Goal: Use online tool/utility: Utilize a website feature to perform a specific function

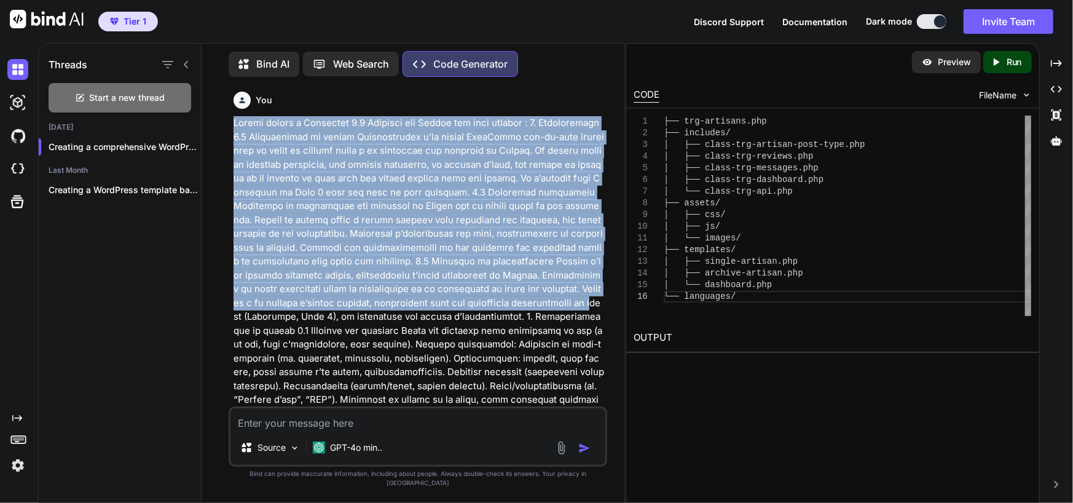
drag, startPoint x: 232, startPoint y: 120, endPoint x: 370, endPoint y: 298, distance: 224.7
click at [370, 298] on div "You Code Generator Creating a comprehensive WordPress template and plugin for y…" at bounding box center [419, 246] width 376 height 319
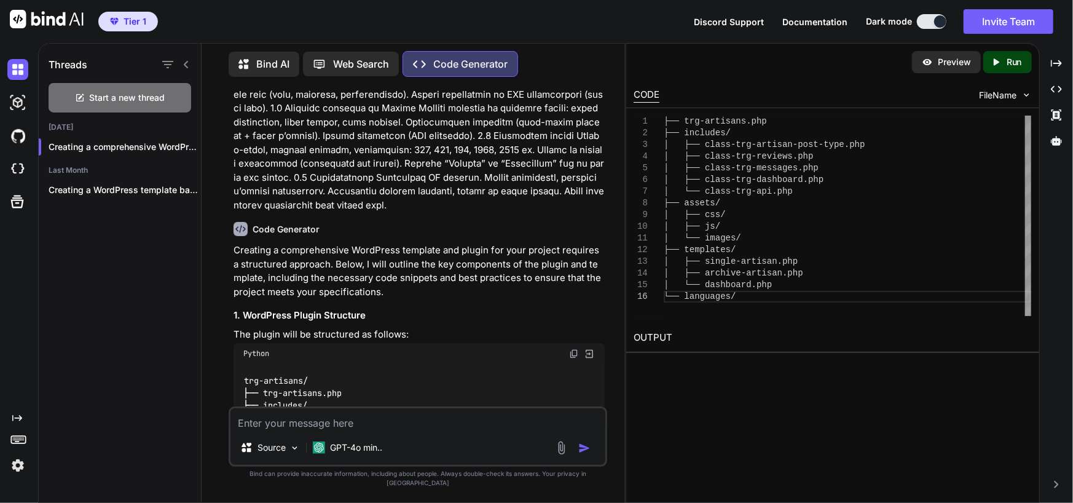
scroll to position [1475, 0]
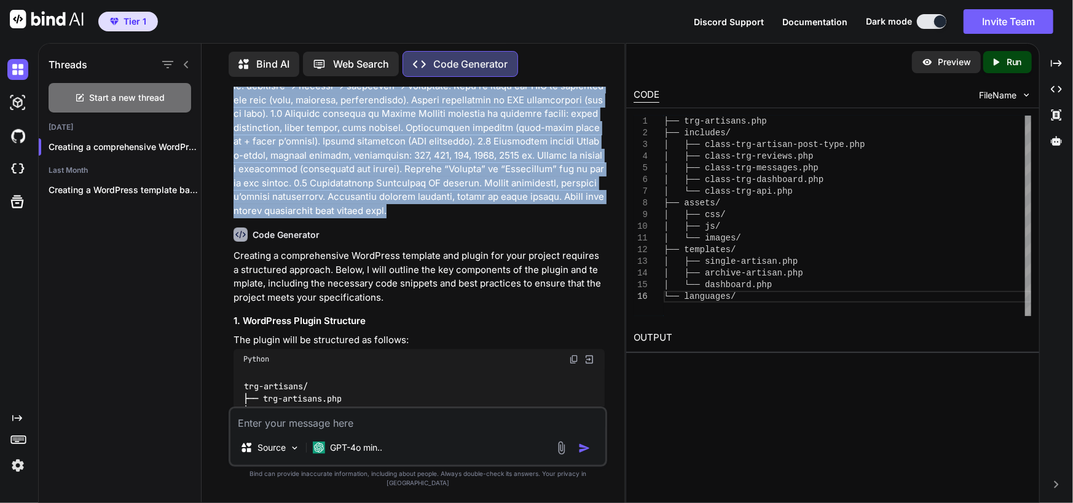
copy p "Please create a Wordpress 6.8 Template and Plugin for this project : 1. Introdu…"
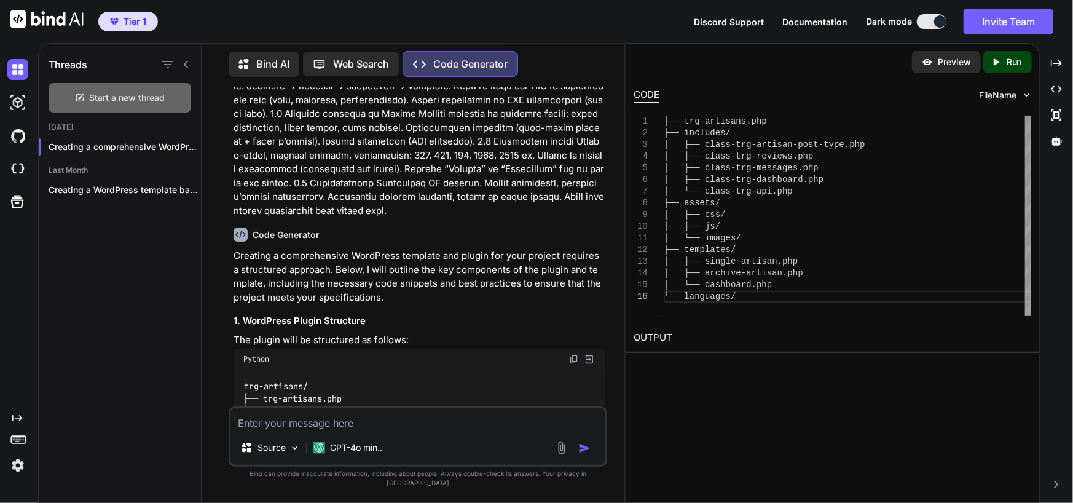
click at [135, 93] on span "Start a new thread" at bounding box center [128, 98] width 76 height 12
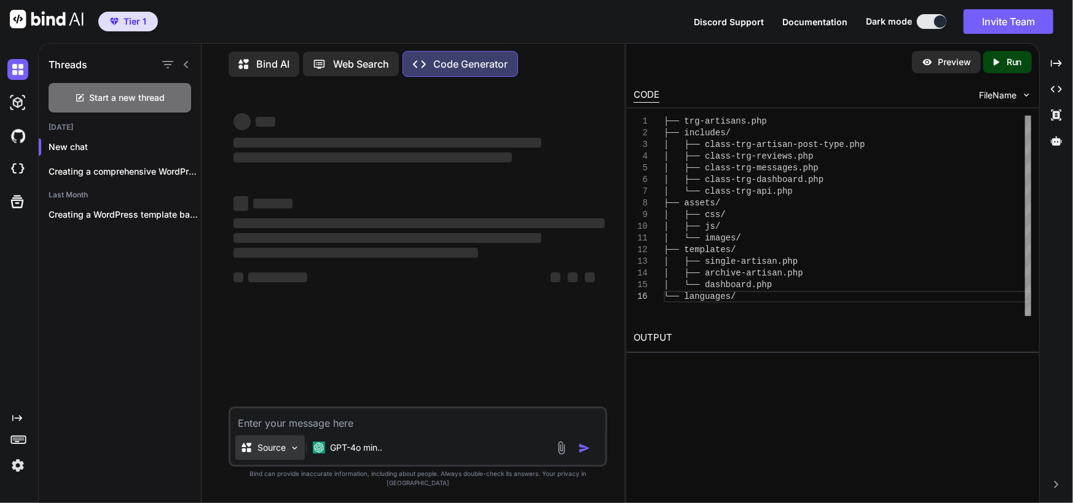
click at [296, 453] on img at bounding box center [294, 447] width 10 height 10
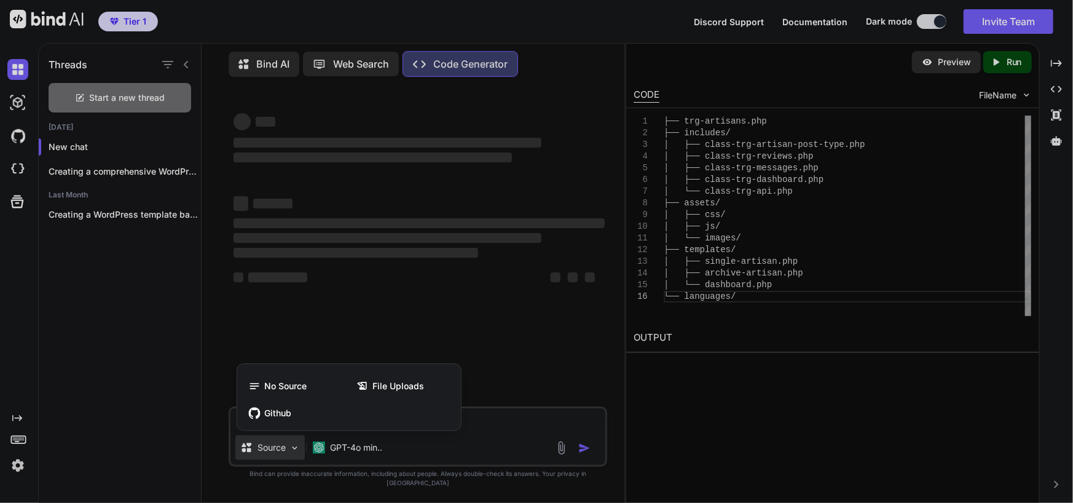
click at [296, 455] on div at bounding box center [536, 251] width 1073 height 503
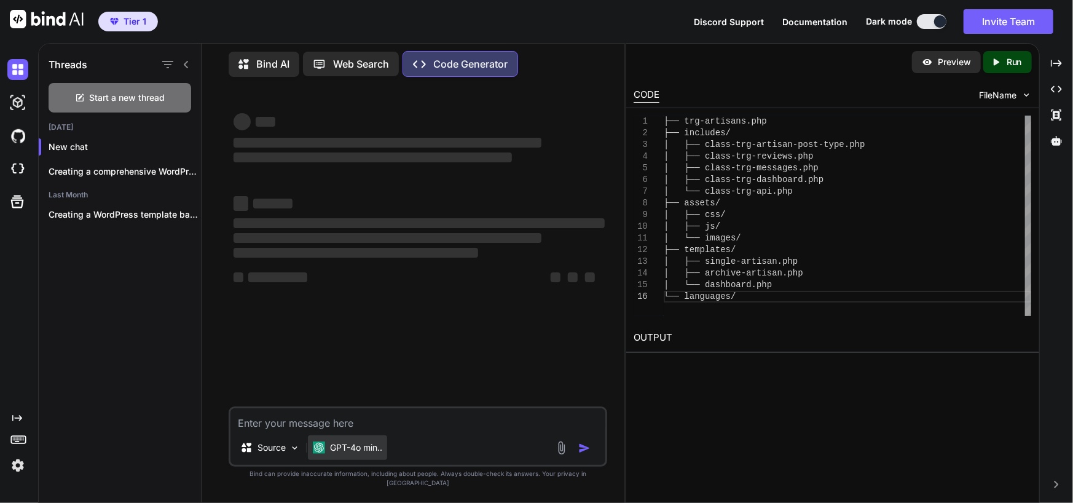
click at [359, 453] on p "GPT-4o min.." at bounding box center [356, 447] width 52 height 12
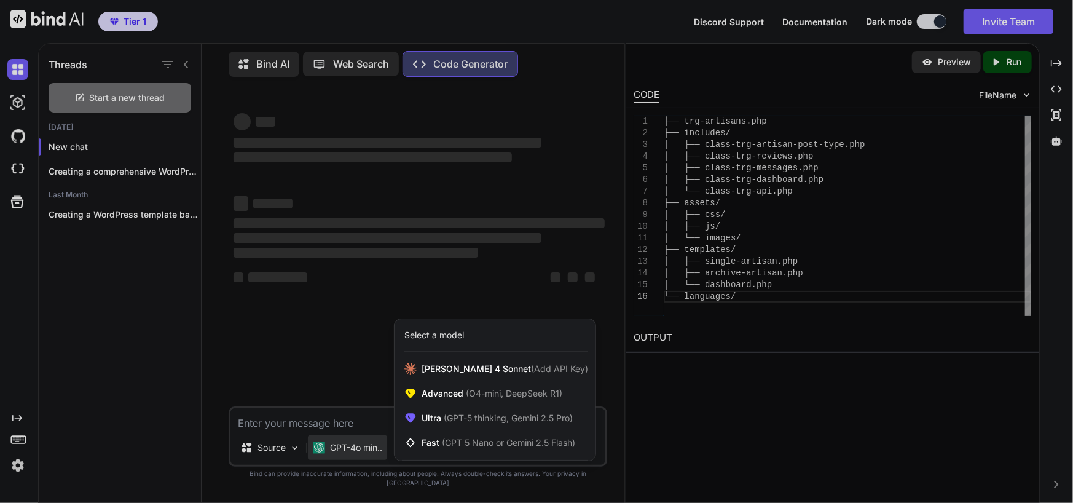
click at [359, 458] on div at bounding box center [536, 251] width 1073 height 503
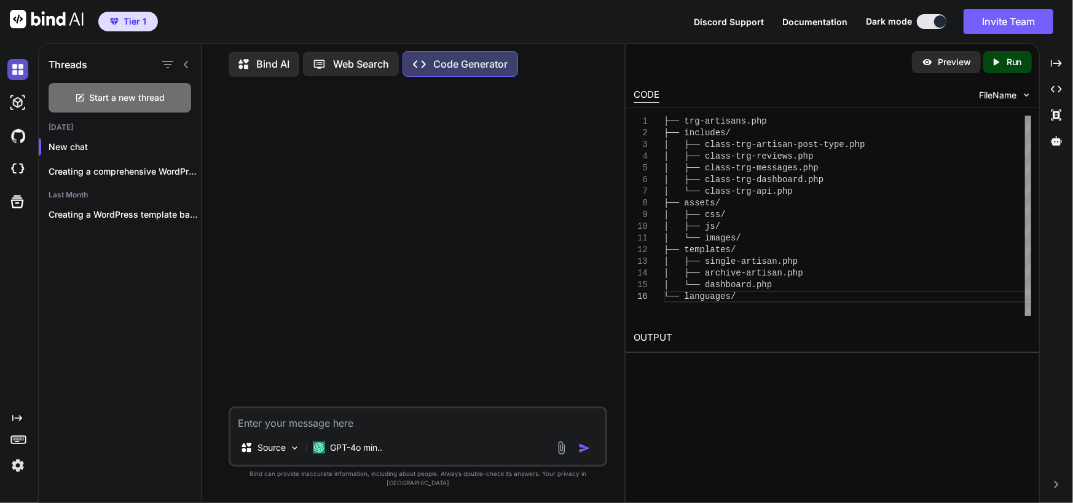
click at [14, 71] on img at bounding box center [17, 69] width 21 height 21
type textarea "x"
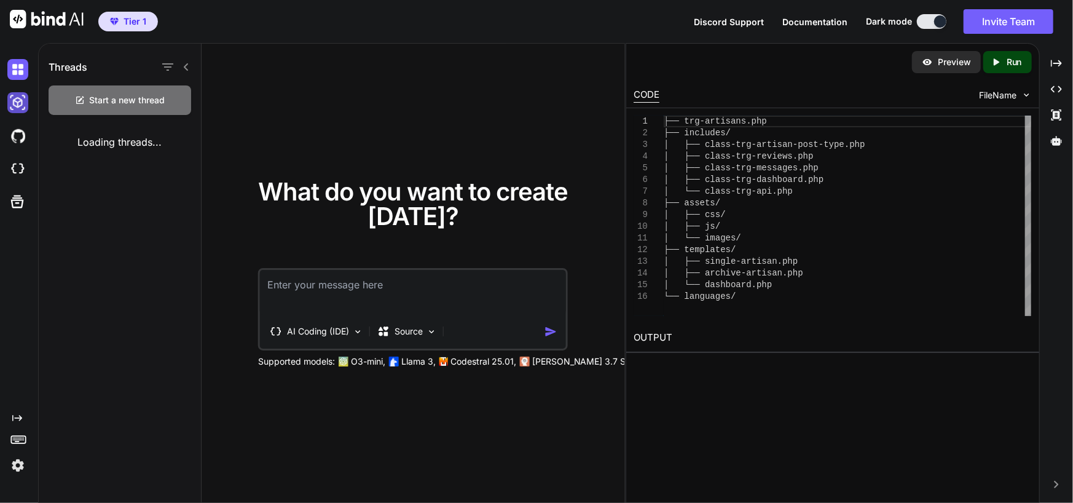
click at [18, 99] on img at bounding box center [17, 102] width 21 height 21
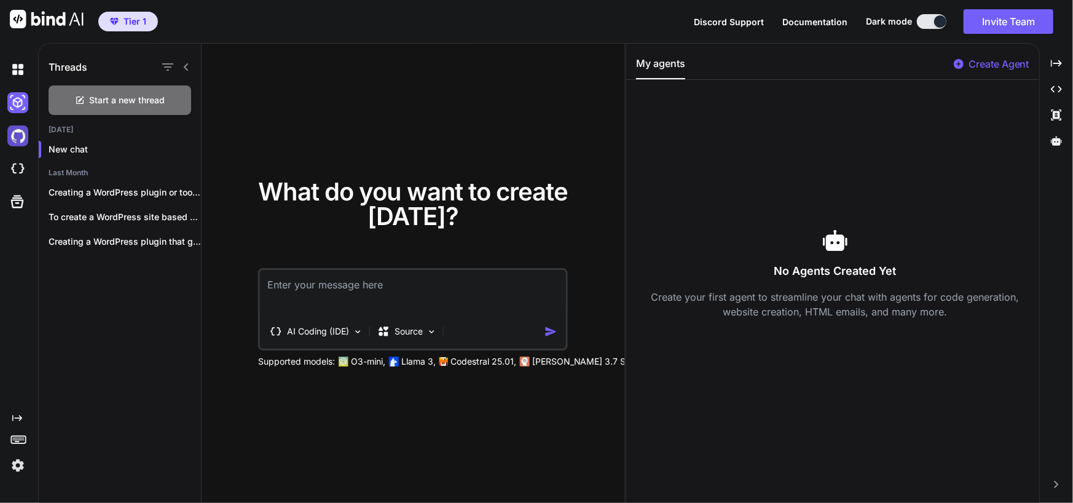
click at [16, 135] on img at bounding box center [17, 135] width 21 height 21
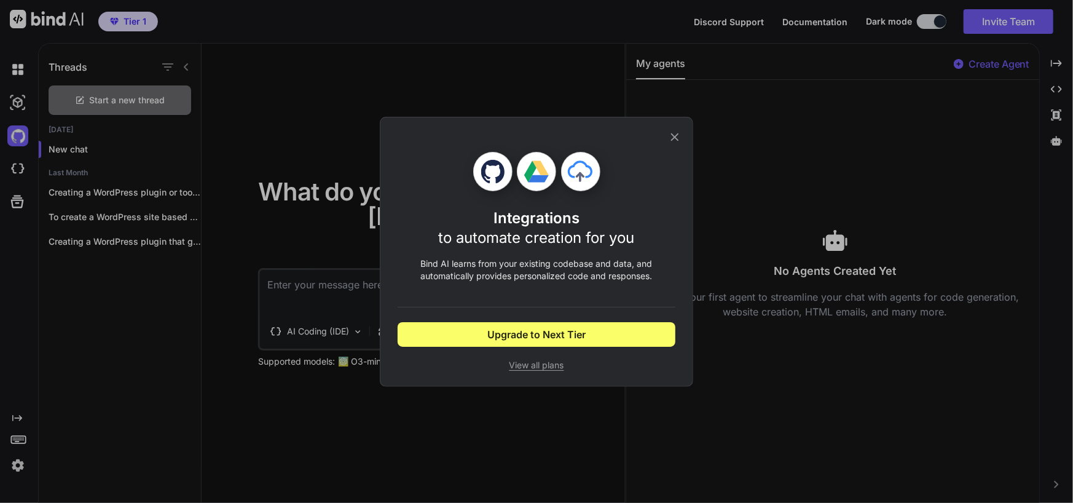
click at [19, 167] on div "Integrations to automate creation for you Bind AI learns from your existing cod…" at bounding box center [536, 251] width 1073 height 503
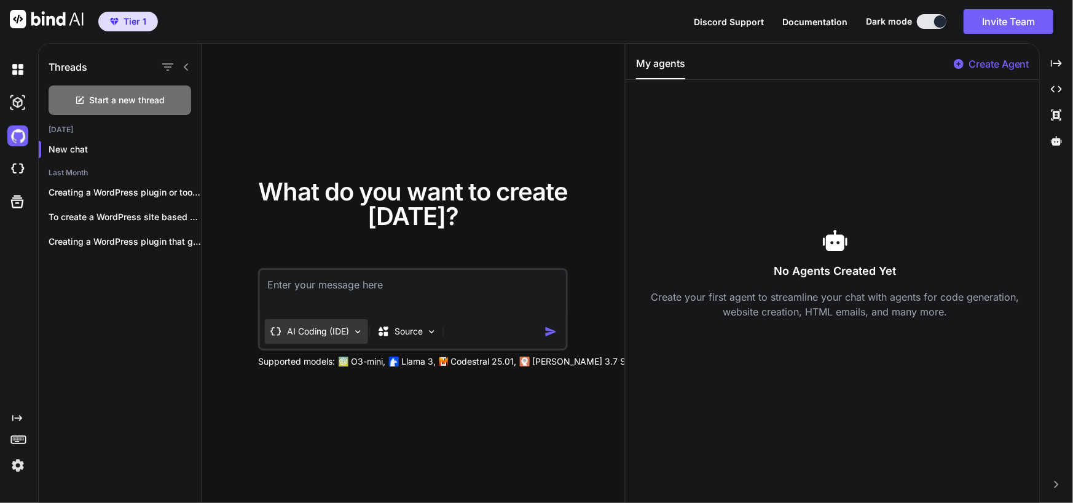
click at [339, 334] on p "AI Coding (IDE)" at bounding box center [318, 331] width 62 height 12
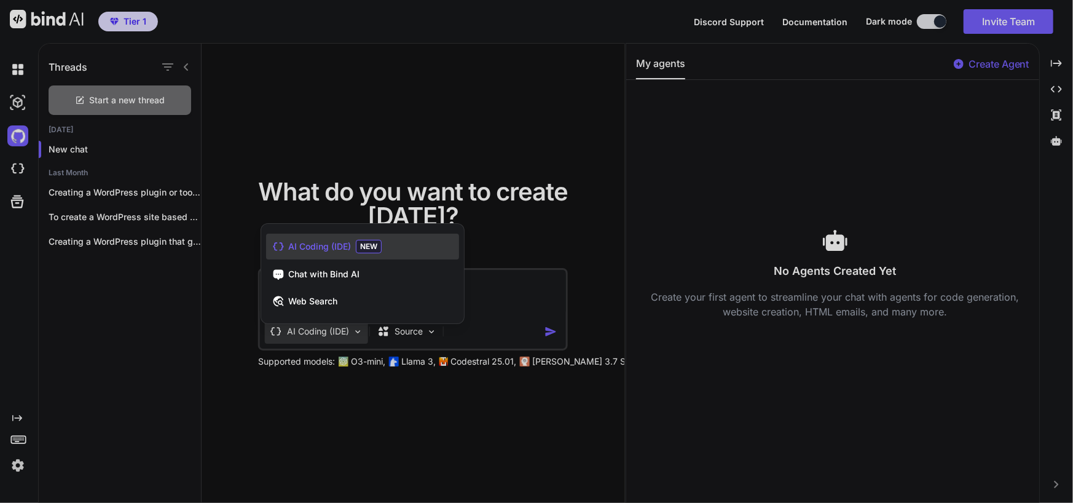
click at [307, 331] on div at bounding box center [536, 251] width 1073 height 503
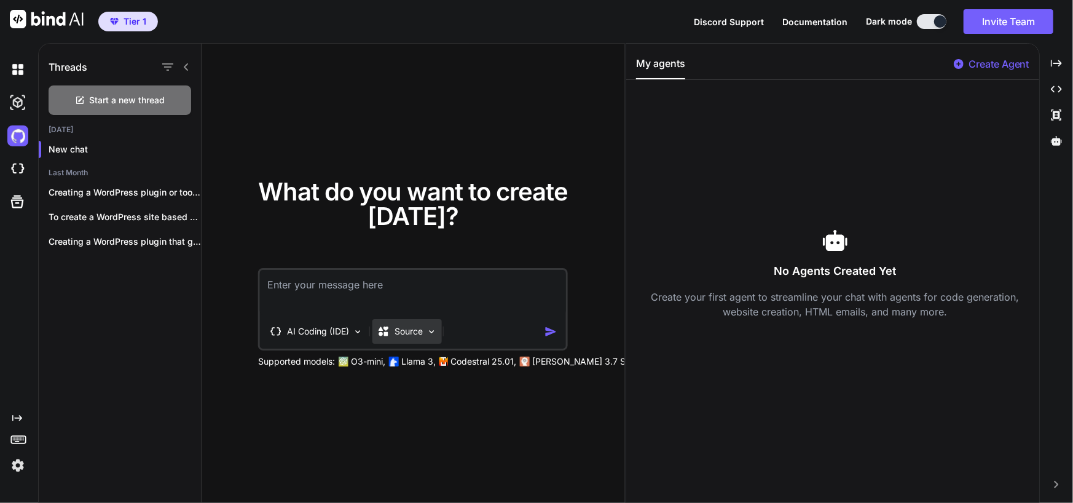
click at [416, 334] on p "Source" at bounding box center [408, 331] width 28 height 12
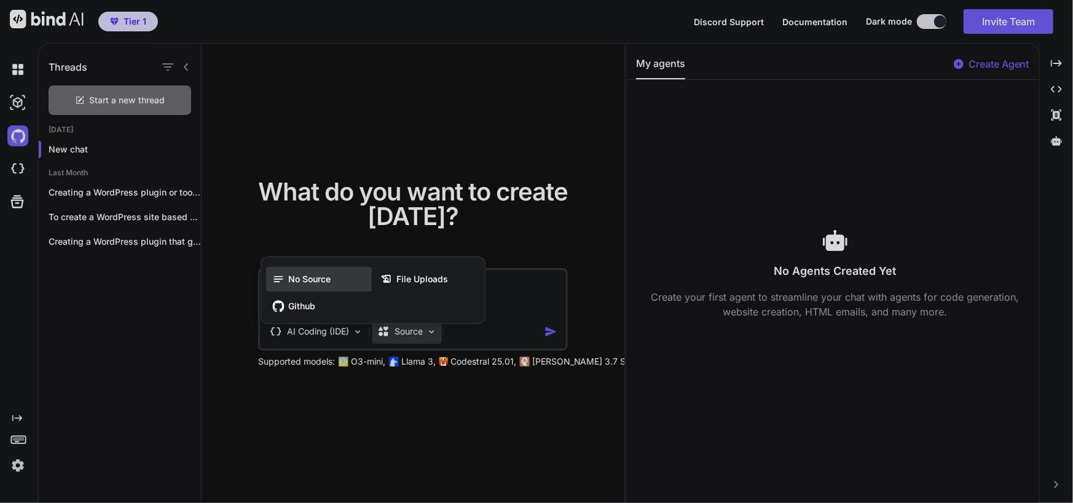
click at [320, 276] on span "No Source" at bounding box center [309, 279] width 42 height 12
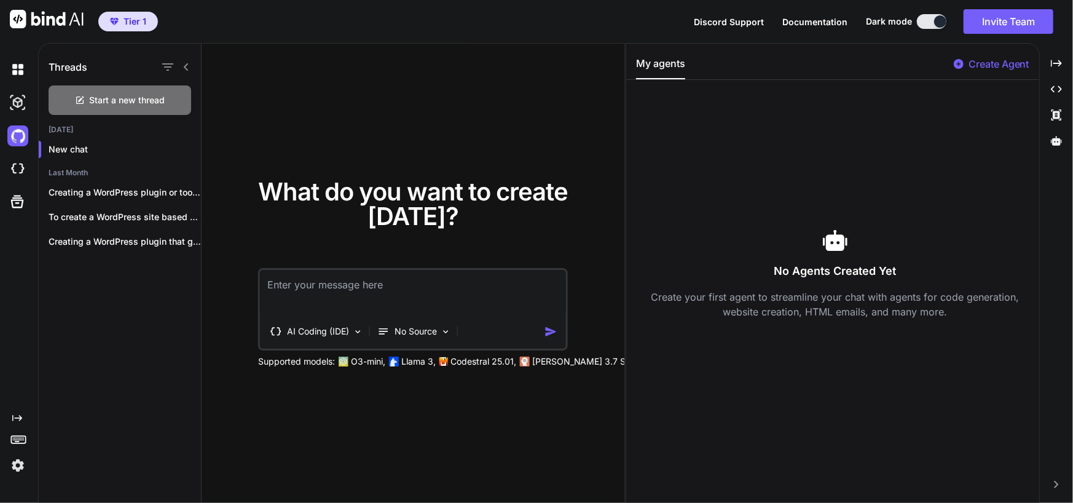
click at [363, 287] on textarea at bounding box center [413, 292] width 306 height 45
paste textarea "Loremi dolors a Consectet 2.5 Adipisci eli Seddoe tem inci utlabor : 6. Etdolor…"
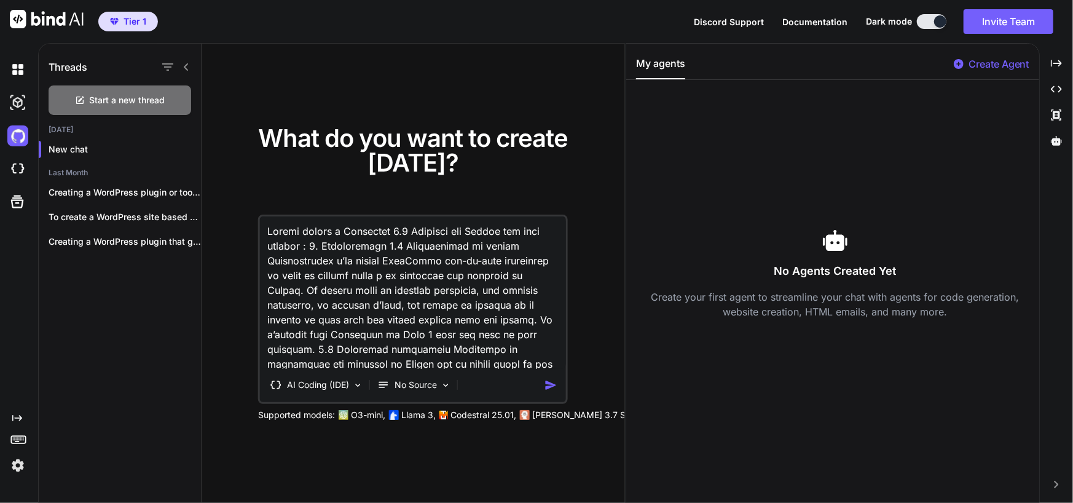
scroll to position [2256, 0]
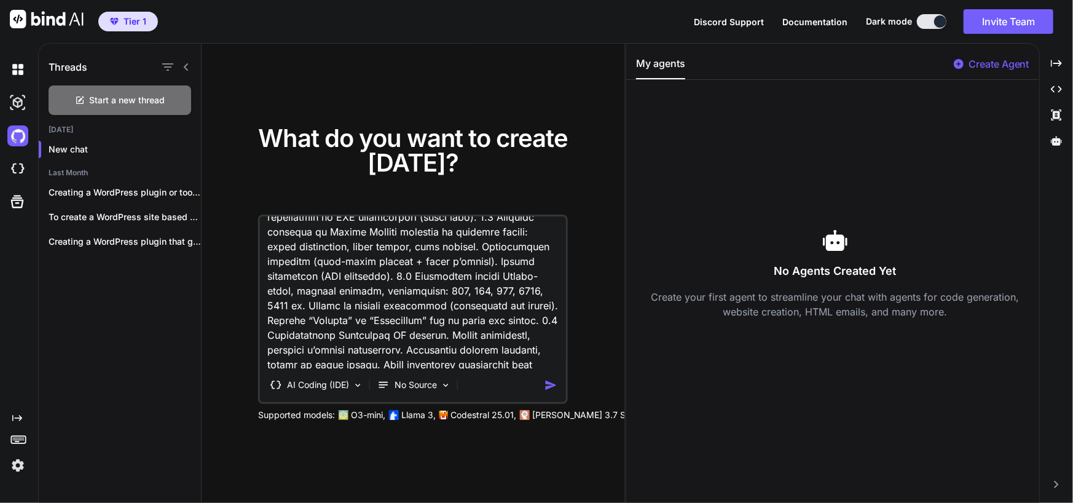
type textarea "Loremi dolors a Consectet 2.5 Adipisci eli Seddoe tem inci utlabor : 6. Etdolor…"
click at [547, 383] on img "button" at bounding box center [550, 384] width 13 height 13
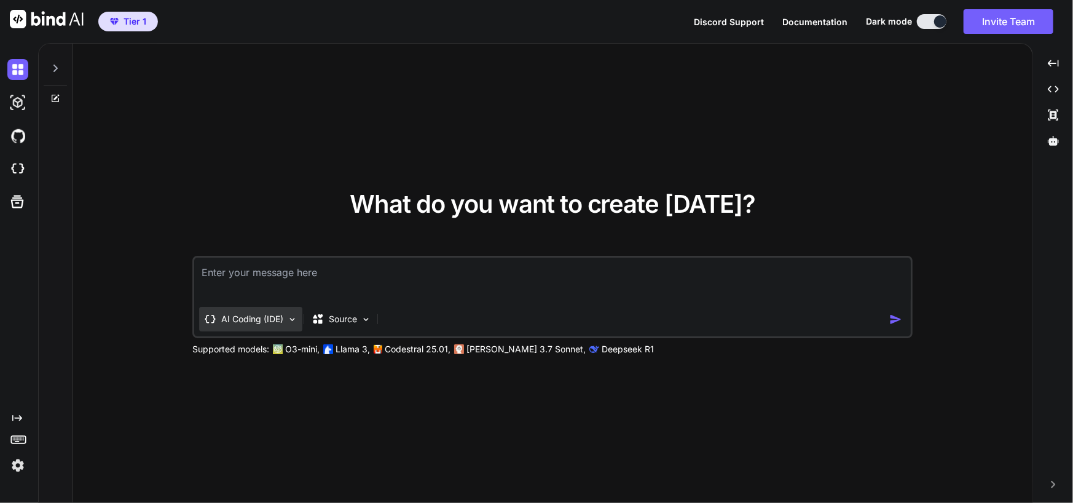
click at [294, 314] on img at bounding box center [292, 319] width 10 height 10
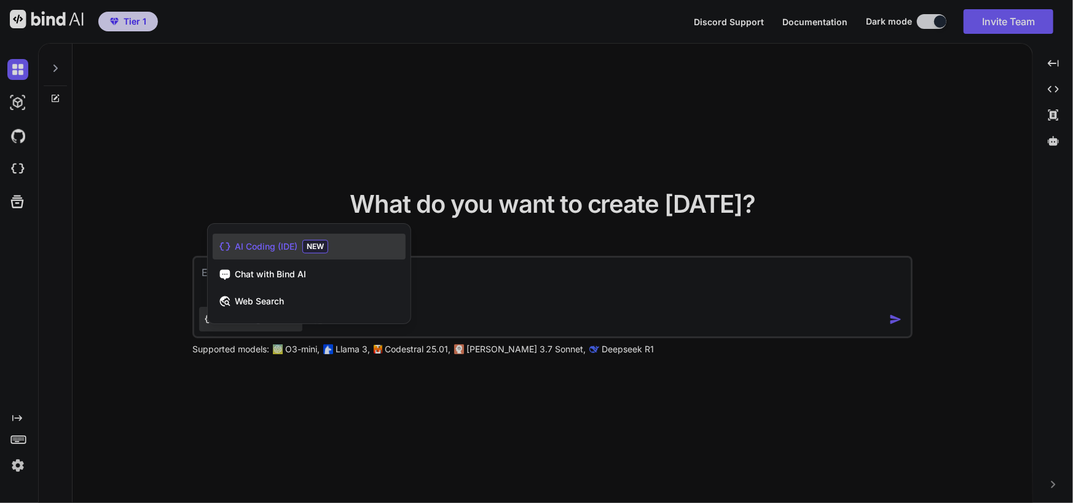
click at [467, 284] on div at bounding box center [536, 251] width 1073 height 503
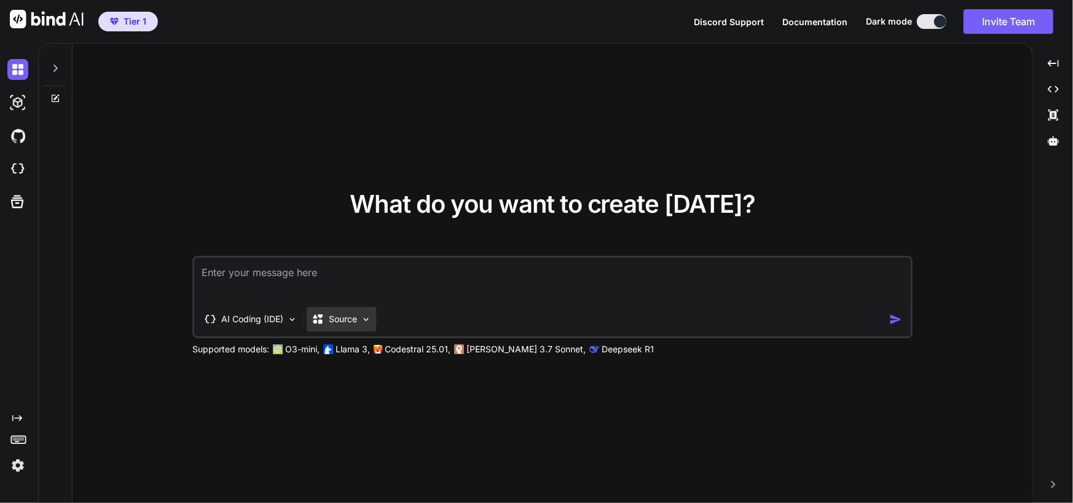
click at [365, 316] on img at bounding box center [366, 319] width 10 height 10
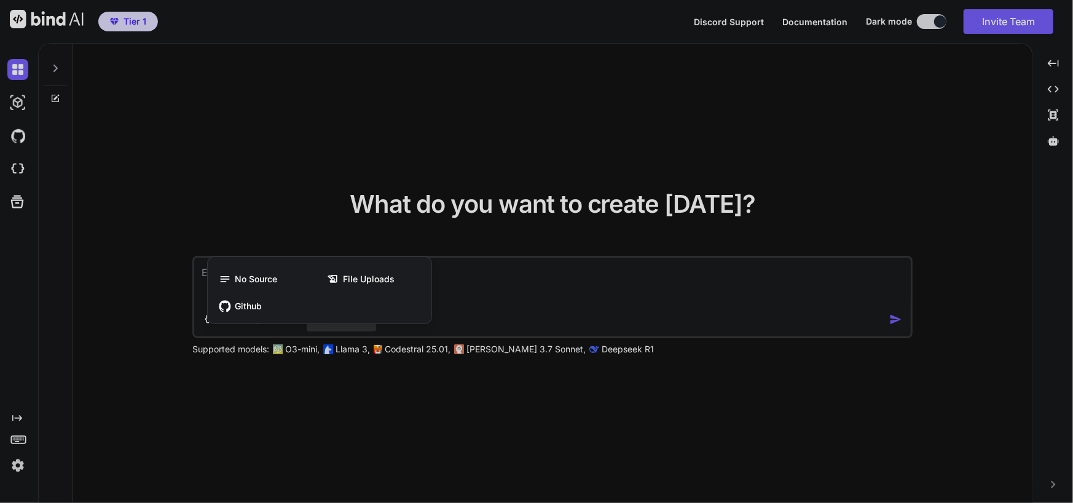
click at [479, 411] on div at bounding box center [536, 251] width 1073 height 503
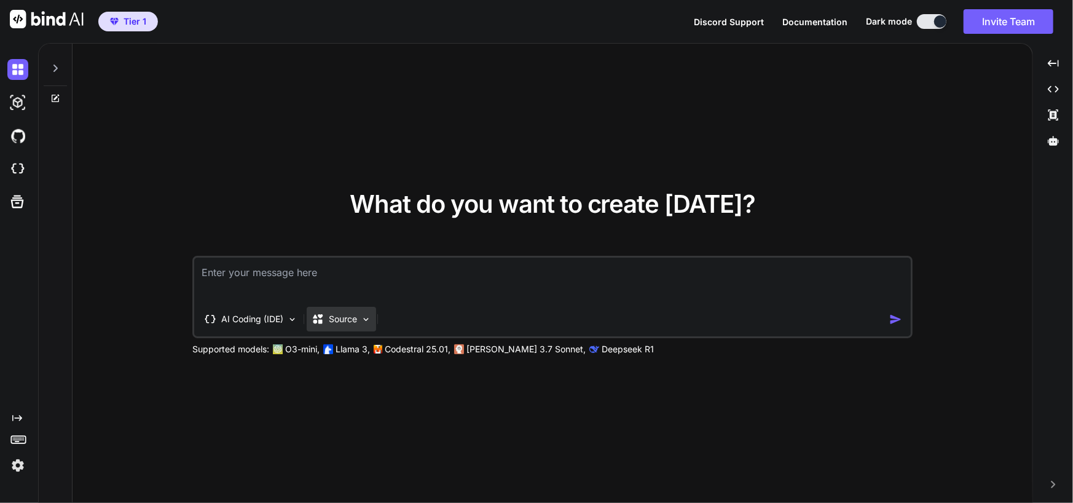
click at [370, 315] on img at bounding box center [366, 319] width 10 height 10
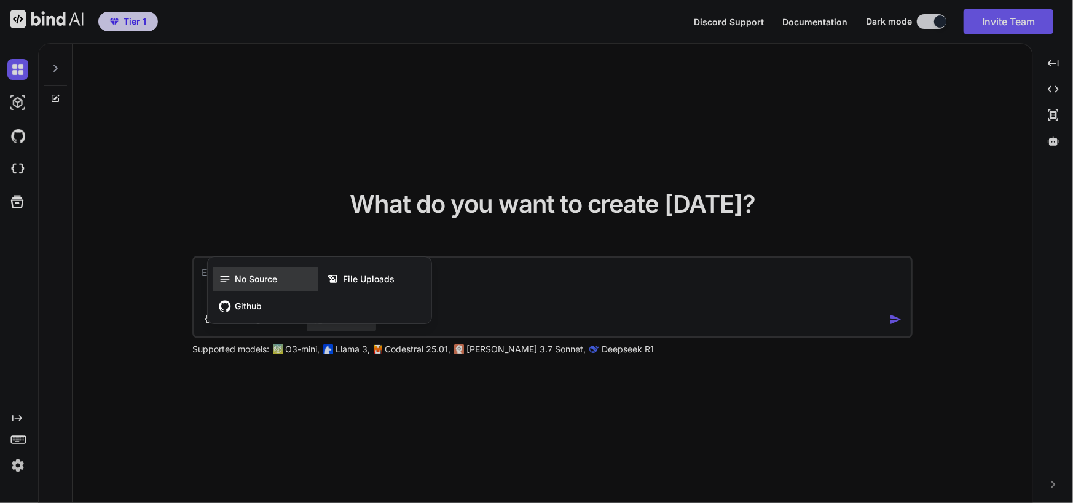
click at [260, 276] on span "No Source" at bounding box center [256, 279] width 42 height 12
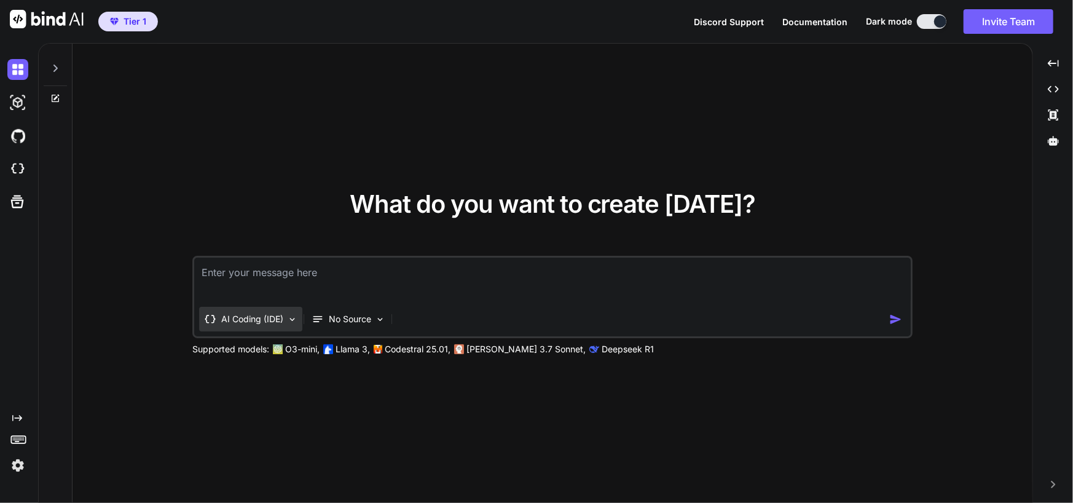
click at [278, 319] on p "AI Coding (IDE)" at bounding box center [252, 319] width 62 height 12
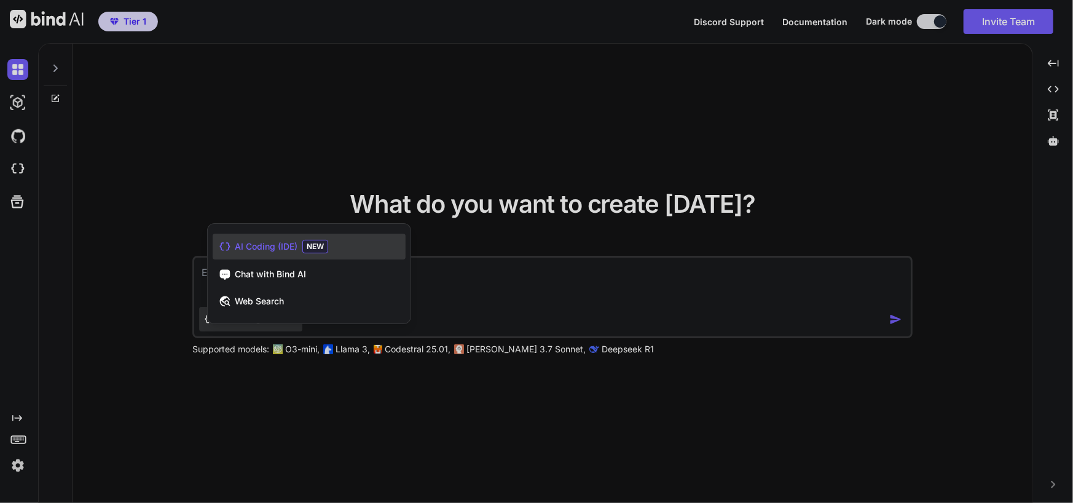
click at [407, 426] on div at bounding box center [536, 251] width 1073 height 503
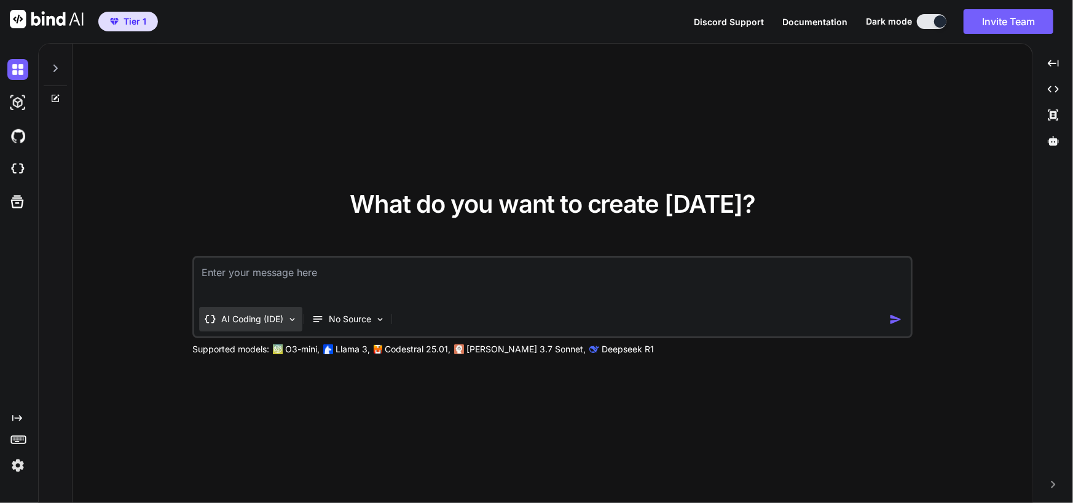
click at [240, 320] on p "AI Coding (IDE)" at bounding box center [252, 319] width 62 height 12
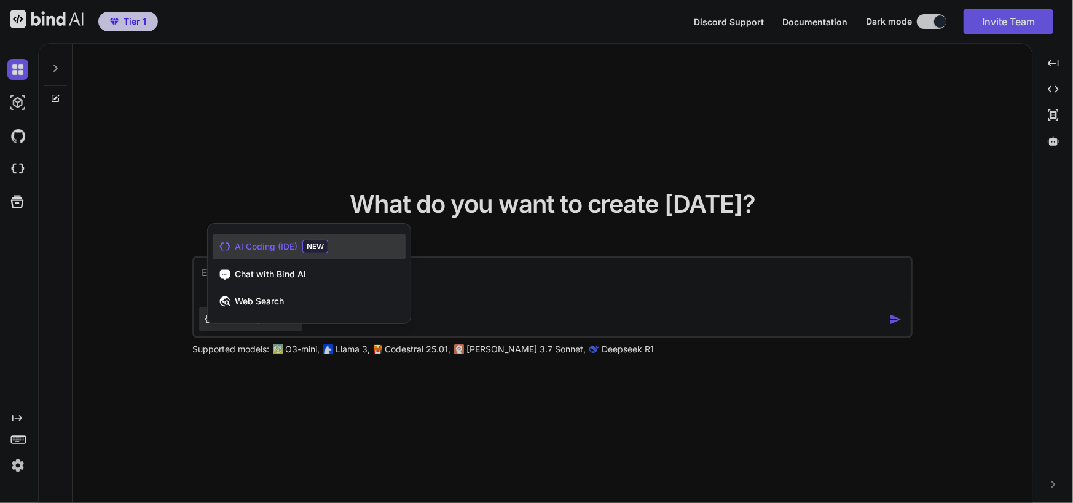
click at [271, 245] on span "AI Coding (IDE)" at bounding box center [266, 246] width 63 height 12
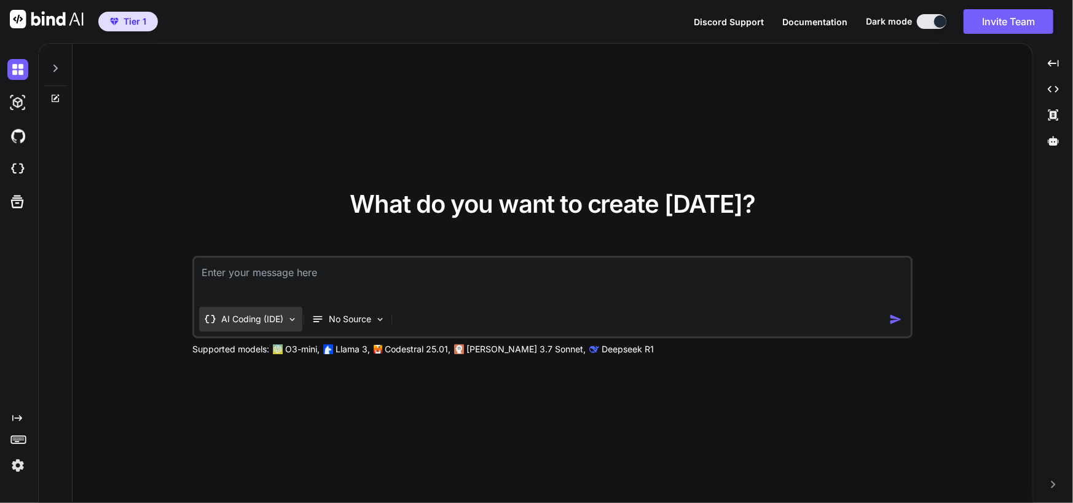
click at [278, 313] on p "AI Coding (IDE)" at bounding box center [252, 319] width 62 height 12
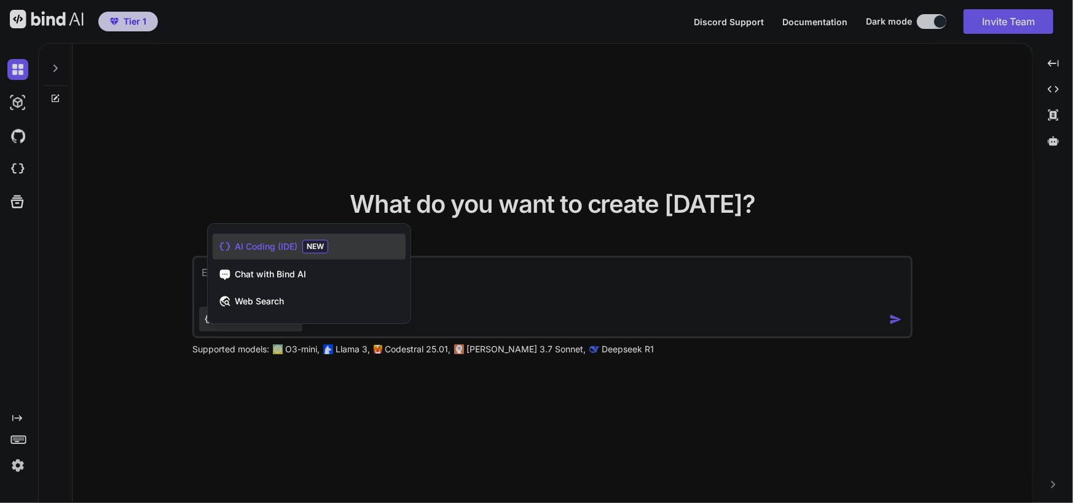
click at [290, 243] on span "AI Coding (IDE)" at bounding box center [266, 246] width 63 height 12
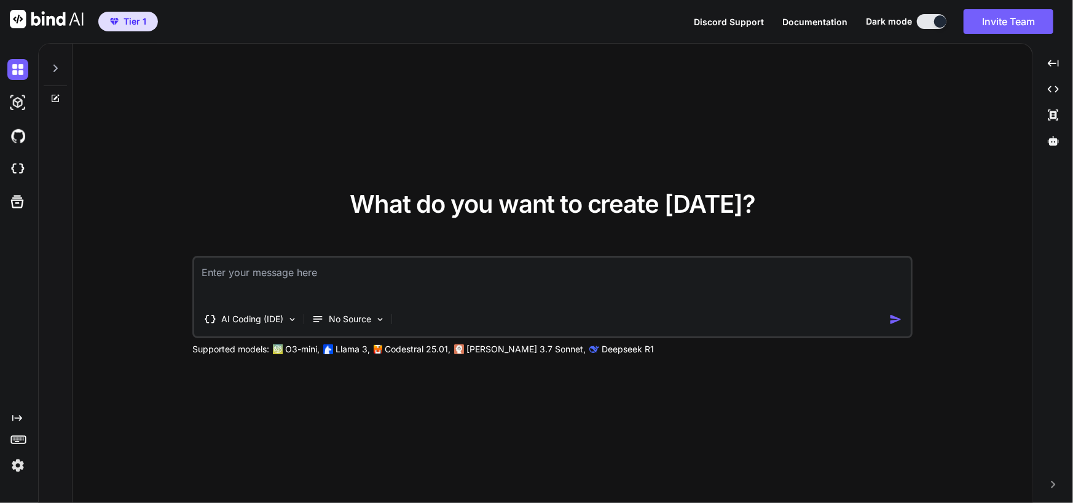
click at [246, 353] on p "Supported models:" at bounding box center [230, 349] width 77 height 12
click at [291, 319] on img at bounding box center [292, 319] width 10 height 10
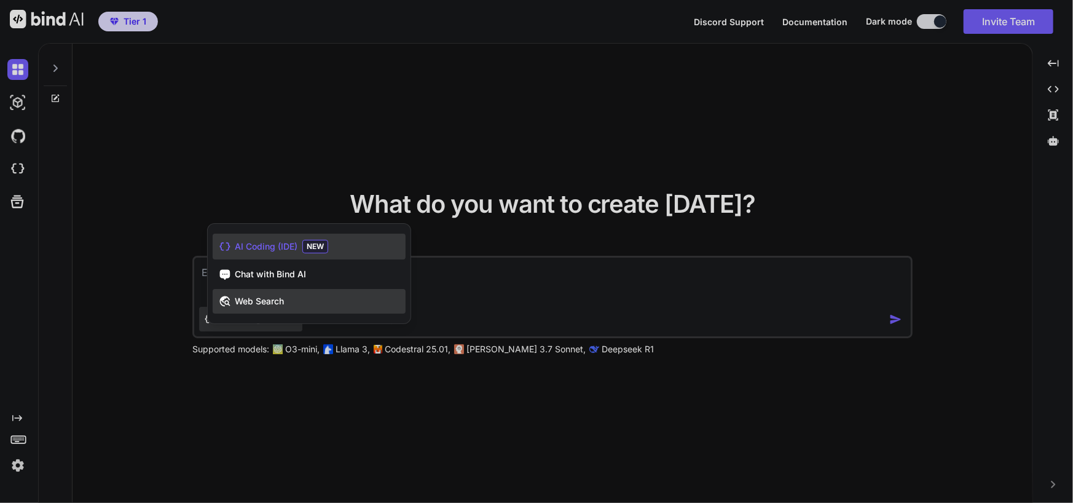
click at [281, 305] on span "Web Search" at bounding box center [259, 301] width 49 height 12
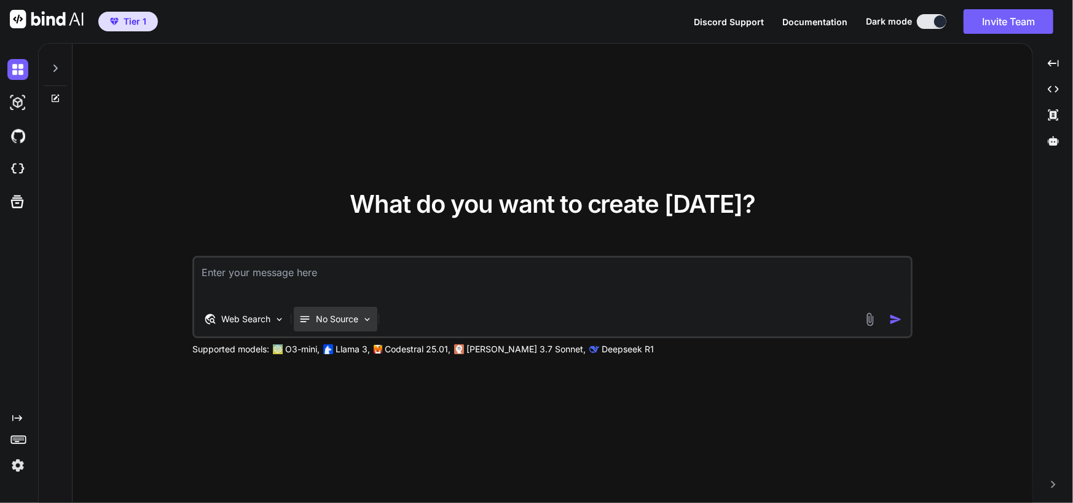
click at [351, 313] on p "No Source" at bounding box center [337, 319] width 42 height 12
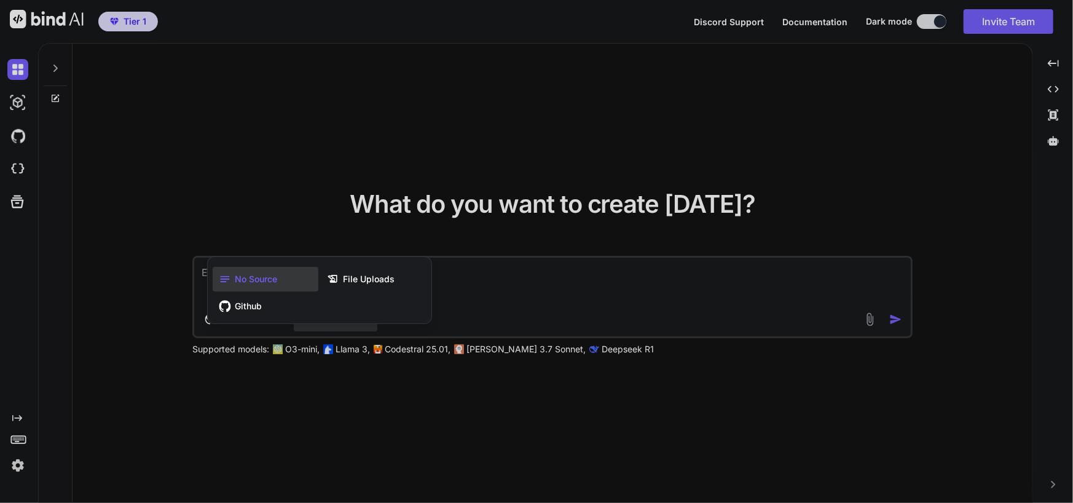
click at [273, 278] on span "No Source" at bounding box center [256, 279] width 42 height 12
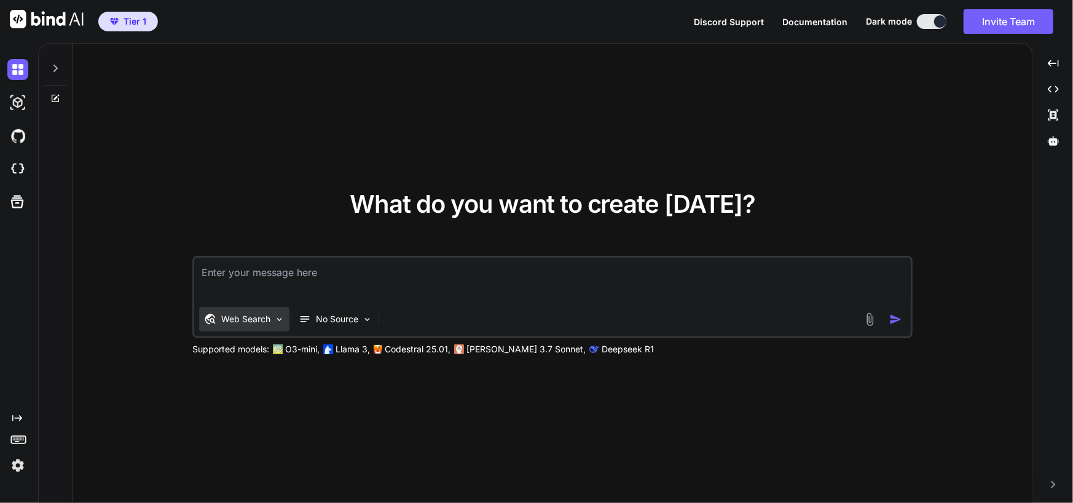
click at [252, 314] on p "Web Search" at bounding box center [245, 319] width 49 height 12
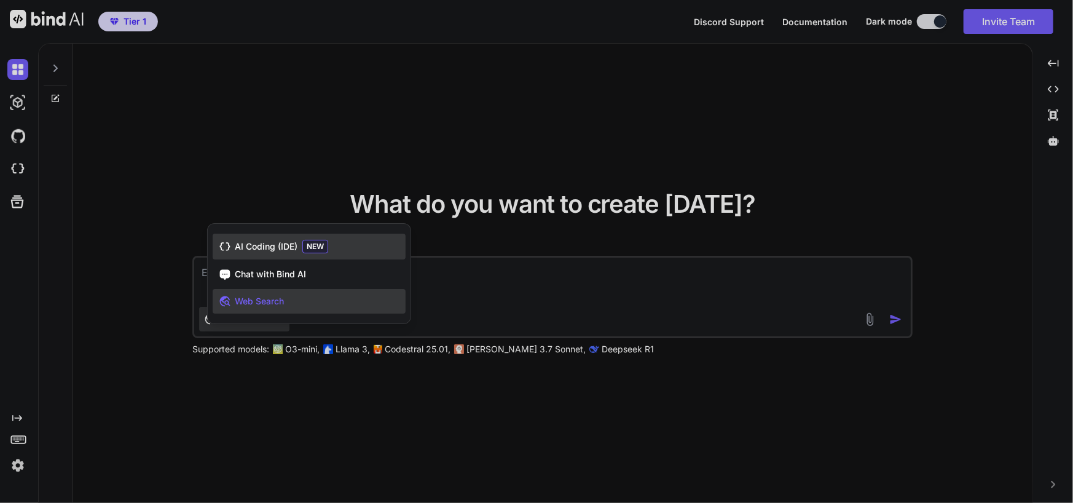
click at [251, 243] on span "AI Coding (IDE)" at bounding box center [266, 246] width 63 height 12
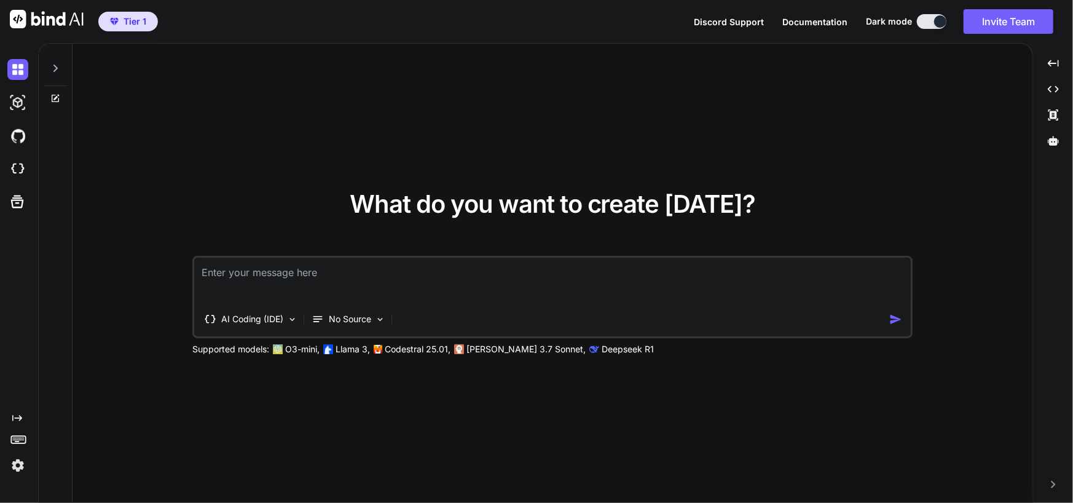
click at [814, 22] on span "Documentation" at bounding box center [814, 22] width 65 height 10
click at [292, 318] on img at bounding box center [292, 319] width 10 height 10
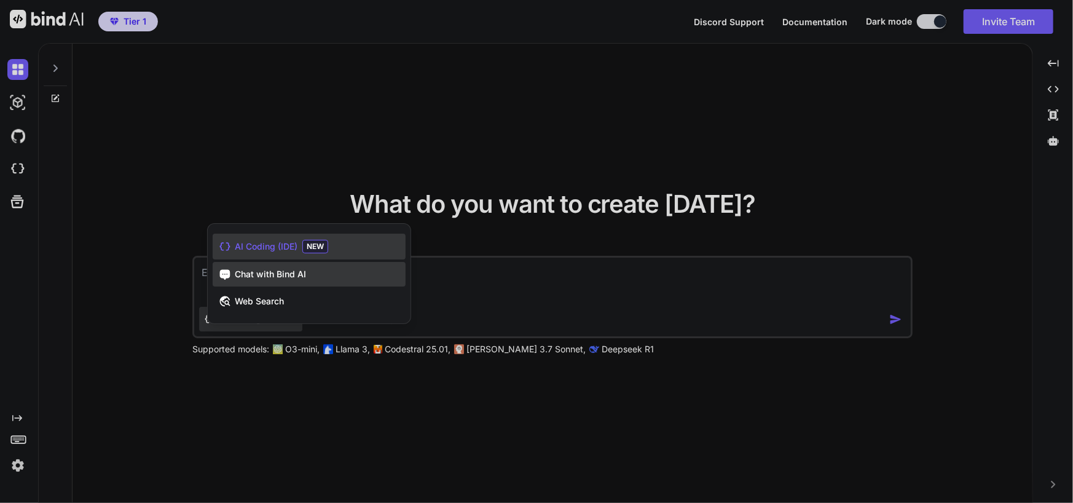
click at [284, 270] on span "Chat with Bind AI" at bounding box center [270, 274] width 71 height 12
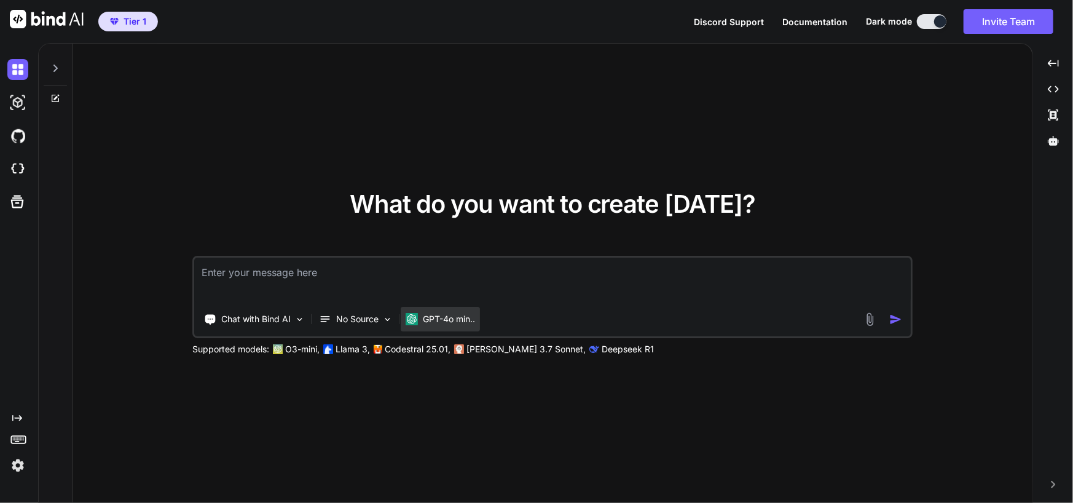
click at [452, 318] on p "GPT-4o min.." at bounding box center [449, 319] width 52 height 12
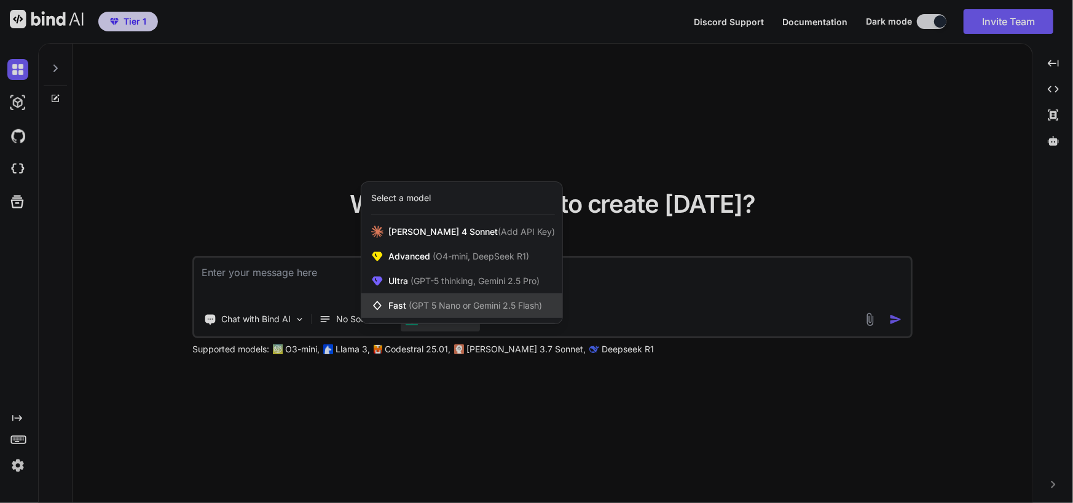
click at [475, 299] on span "Fast (GPT 5 Nano or Gemini 2.5 Flash)" at bounding box center [465, 305] width 154 height 12
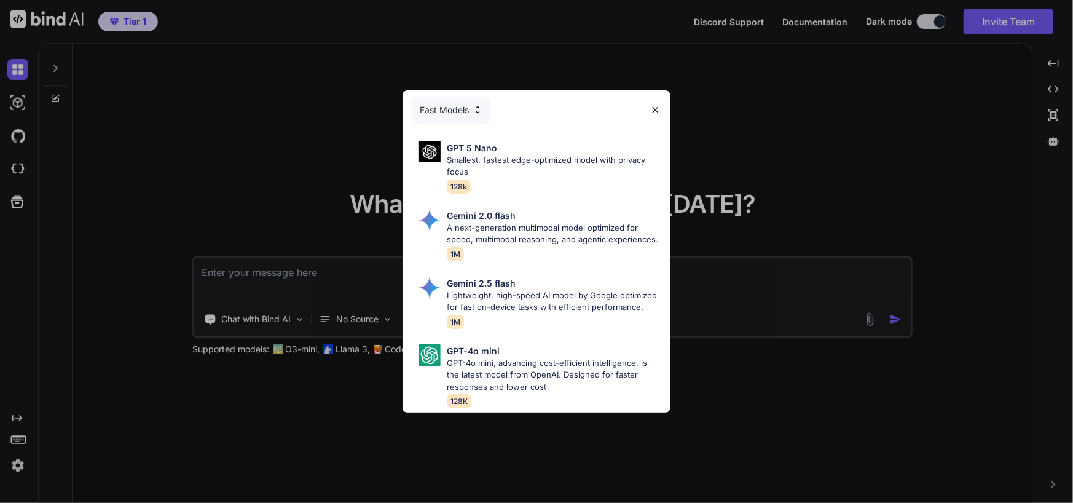
click at [657, 104] on img at bounding box center [655, 109] width 10 height 10
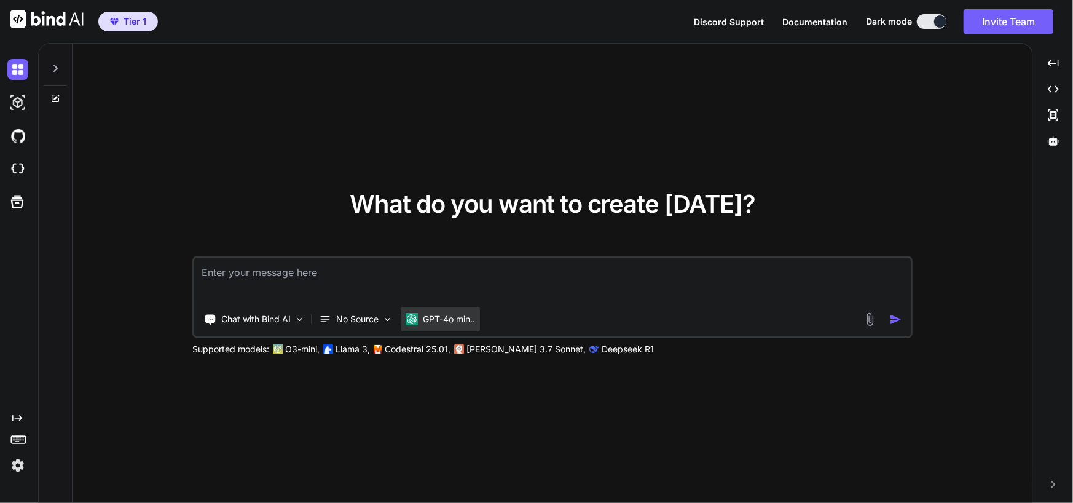
click at [474, 319] on p "GPT-4o min.." at bounding box center [449, 319] width 52 height 12
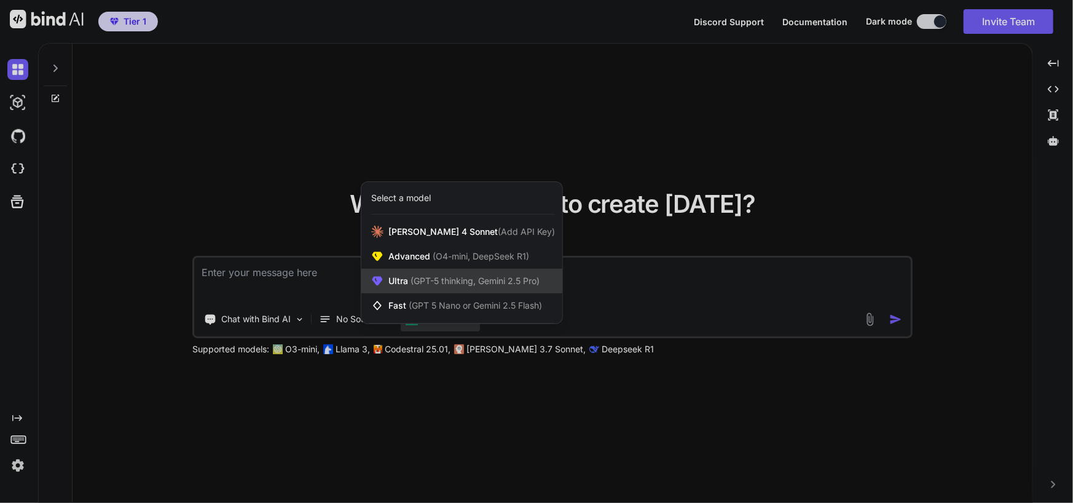
click at [411, 273] on div "Ultra (GPT-5 thinking, Gemini 2.5 Pro)" at bounding box center [461, 280] width 201 height 25
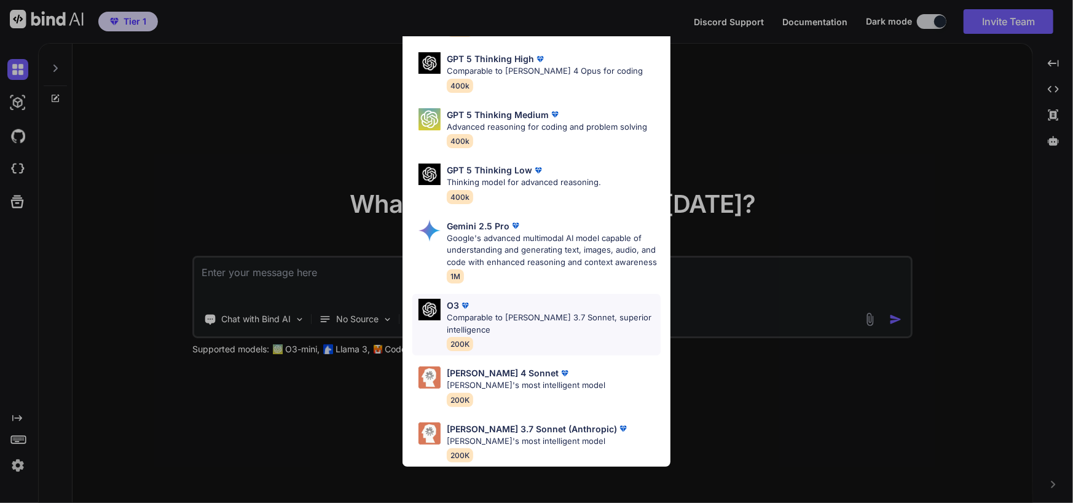
scroll to position [123, 0]
click at [509, 313] on p "Comparable to [PERSON_NAME] 3.7 Sonnet, superior intelligence" at bounding box center [554, 324] width 214 height 24
type textarea "x"
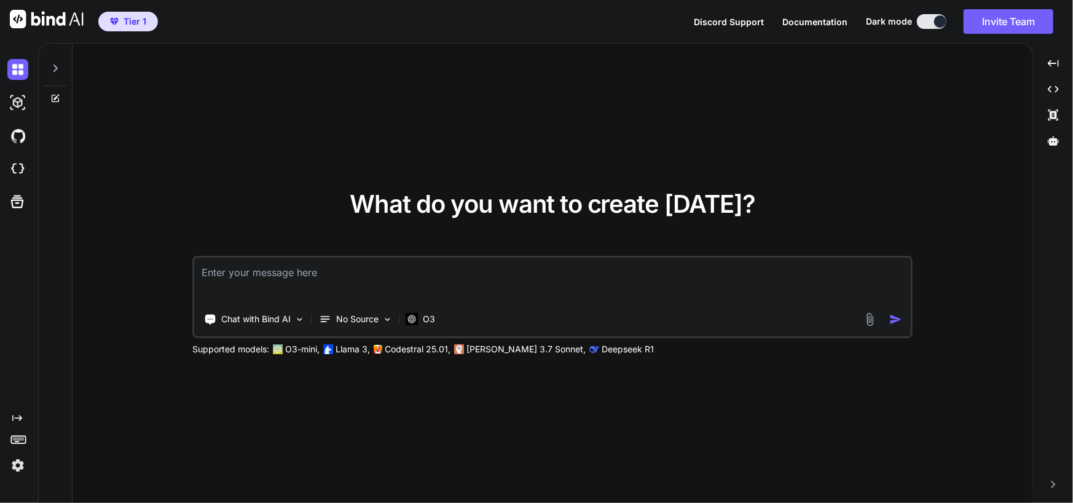
click at [256, 276] on textarea at bounding box center [552, 279] width 716 height 45
paste textarea "Loremi dolors a Consectet 2.5 Adipisci eli Seddoe tem inci utlabor : 6. Etdolor…"
type textarea "Loremi dolors a Consectet 2.5 Adipisci eli Seddoe tem inci utlabor : 6. Etdolor…"
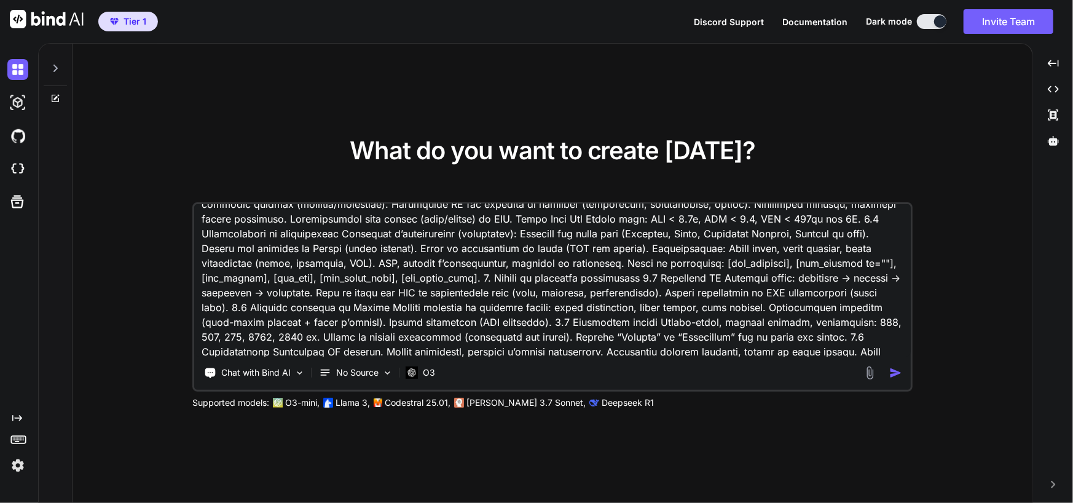
scroll to position [812, 0]
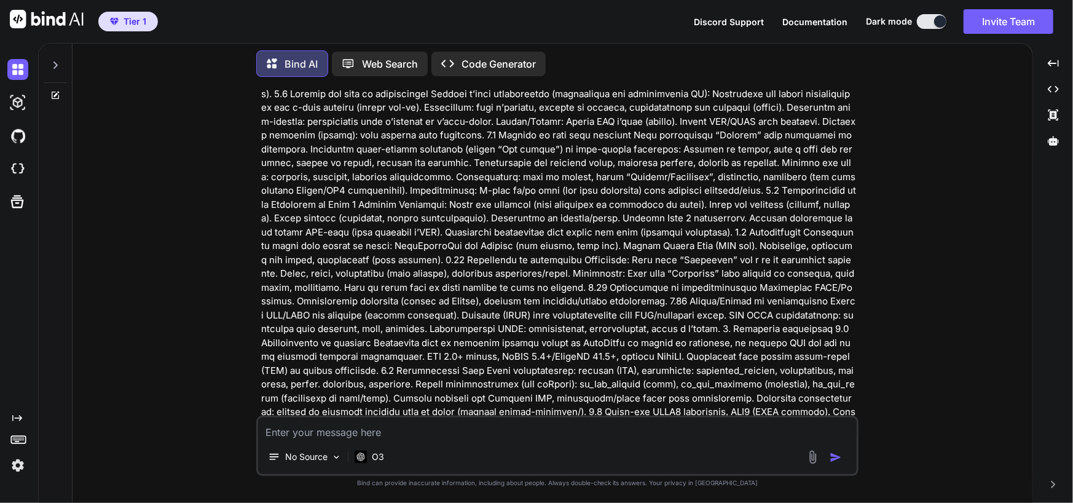
scroll to position [754, 0]
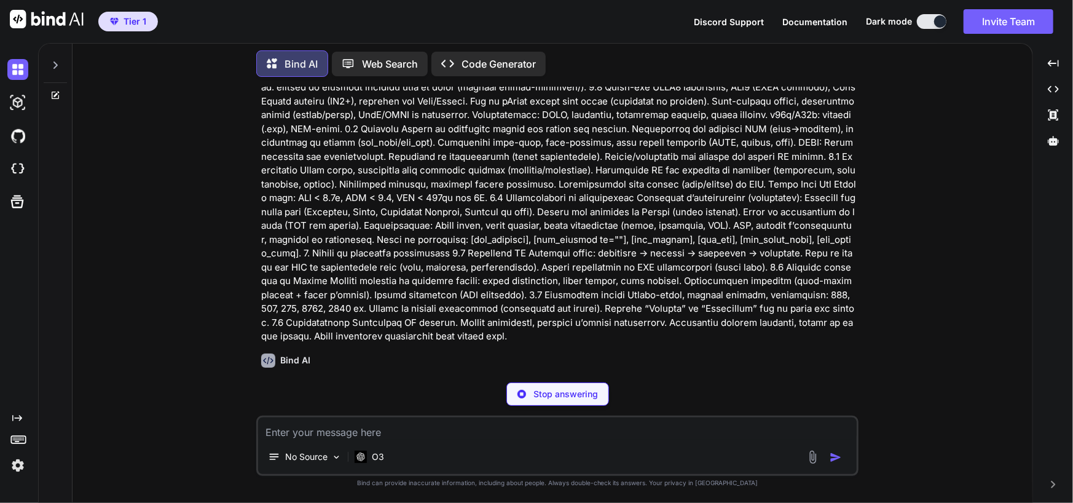
type textarea "x"
